Goal: Task Accomplishment & Management: Manage account settings

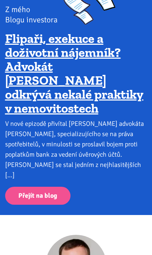
scroll to position [635, 0]
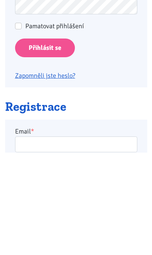
type input "racovavlasta@seznam.cz"
click at [44, 150] on input "Přihlásit se" at bounding box center [45, 150] width 60 height 19
click at [63, 154] on input "Přihlásit se" at bounding box center [45, 150] width 60 height 19
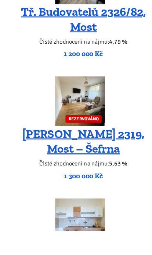
scroll to position [1517, 0]
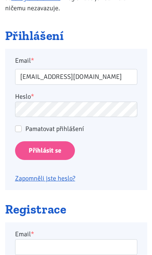
click at [44, 150] on input "Přihlásit se" at bounding box center [45, 150] width 60 height 19
click at [56, 156] on input "Přihlásit se" at bounding box center [45, 150] width 60 height 19
click at [54, 152] on input "Přihlásit se" at bounding box center [45, 150] width 60 height 19
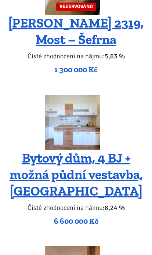
scroll to position [1578, 0]
